Goal: Task Accomplishment & Management: Manage account settings

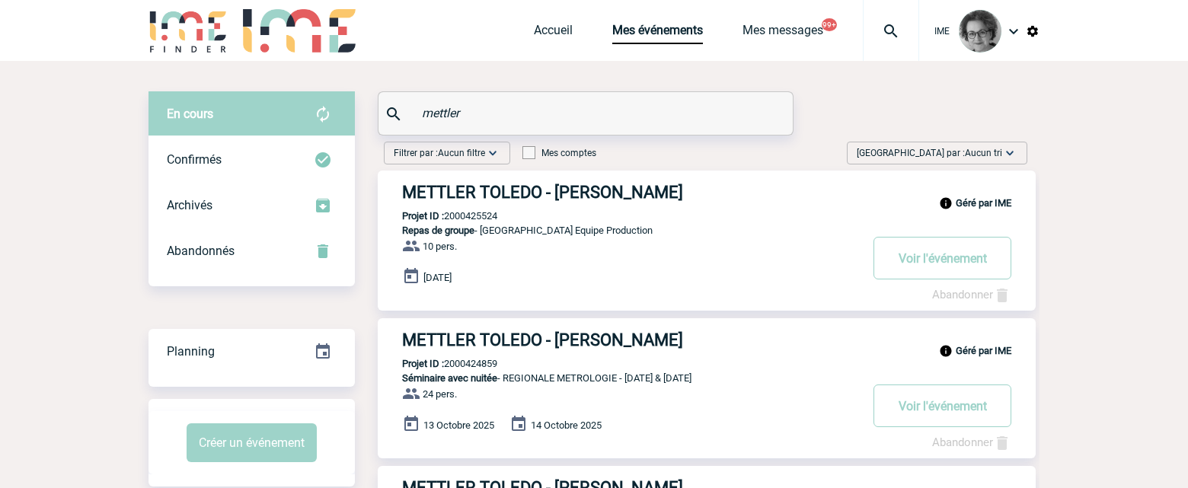
drag, startPoint x: 481, startPoint y: 109, endPoint x: 318, endPoint y: 105, distance: 163.0
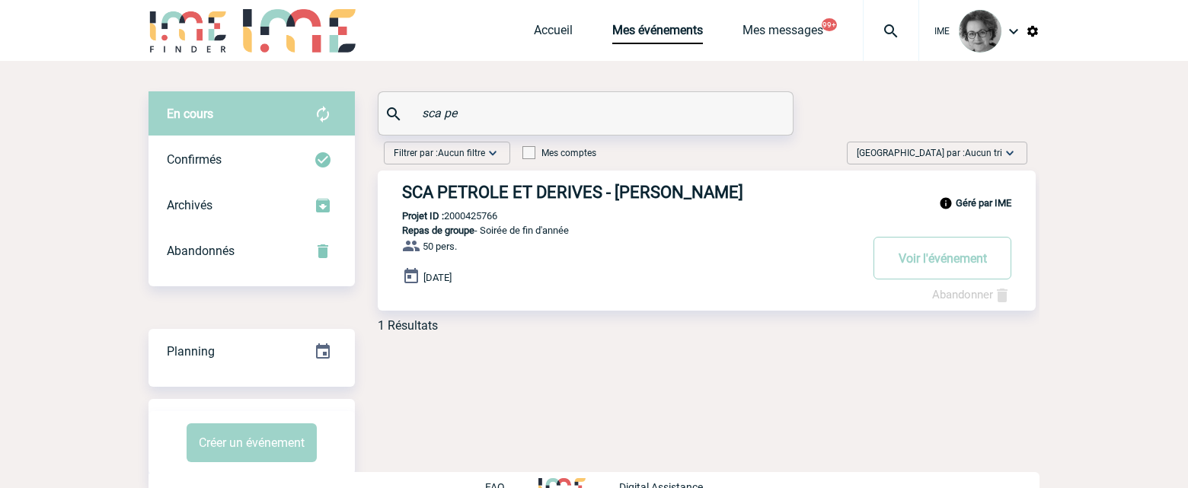
type input "sca pe"
click at [956, 296] on link "Abandonner" at bounding box center [971, 295] width 79 height 14
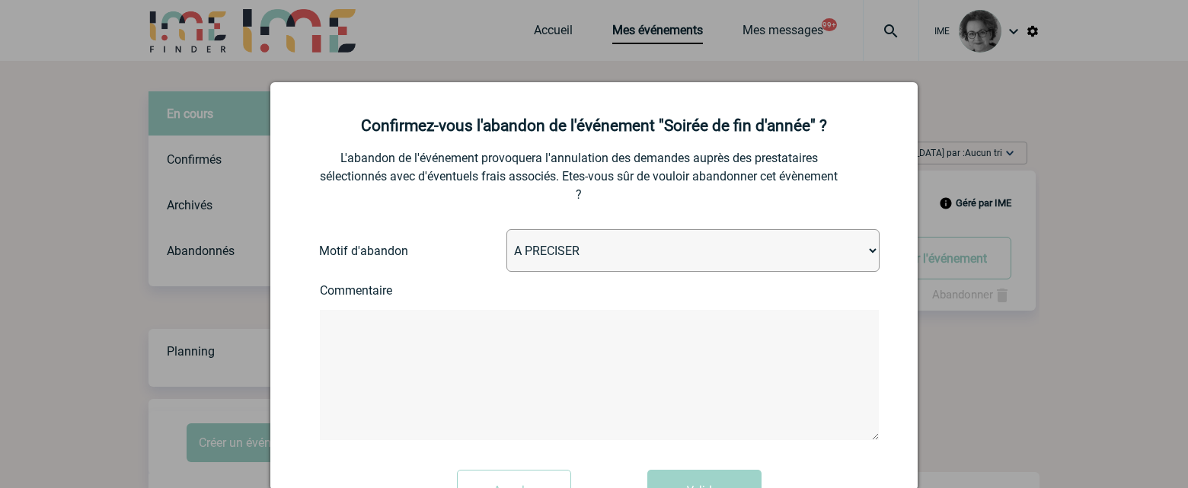
click at [720, 258] on select "A PRECISER Projet annulé Projet reporté Evénement organisé en interne A fait ap…" at bounding box center [692, 250] width 373 height 43
select select "ABANDON_PROJET_02"
click at [506, 230] on select "A PRECISER Projet annulé Projet reporté Evénement organisé en interne A fait ap…" at bounding box center [692, 250] width 373 height 43
click at [568, 308] on form "L'abandon de l'événement provoquera l'annulation des demandes auprès des presta…" at bounding box center [593, 344] width 609 height 359
click at [547, 350] on textarea at bounding box center [599, 375] width 559 height 130
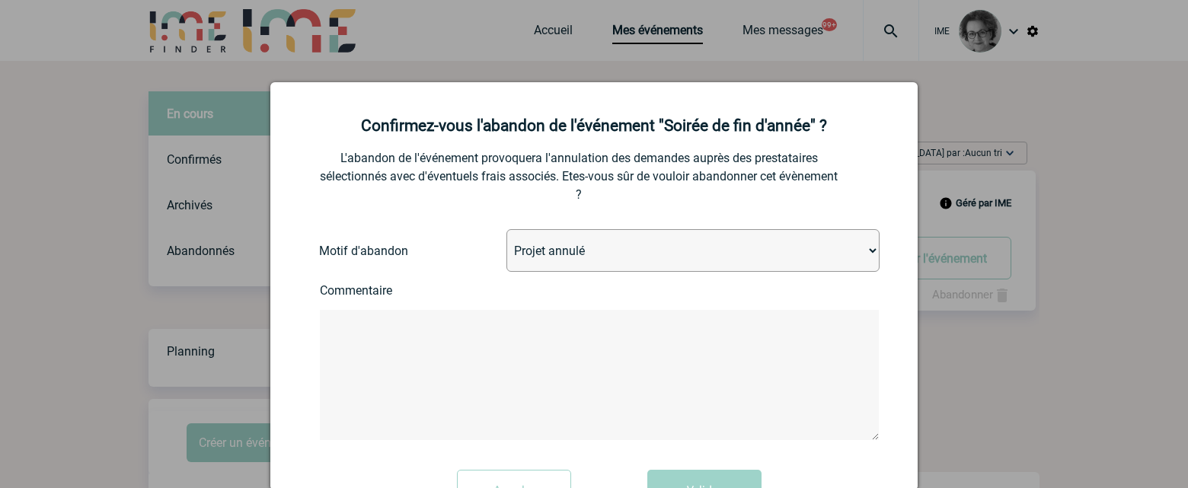
scroll to position [57, 0]
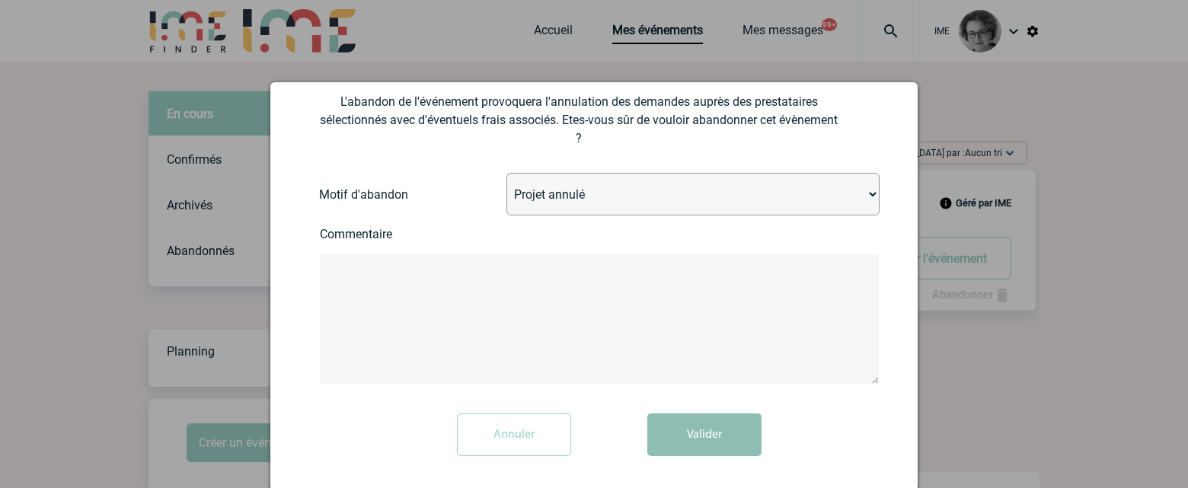
click at [704, 442] on button "Valider" at bounding box center [704, 435] width 114 height 43
